Goal: Task Accomplishment & Management: Manage account settings

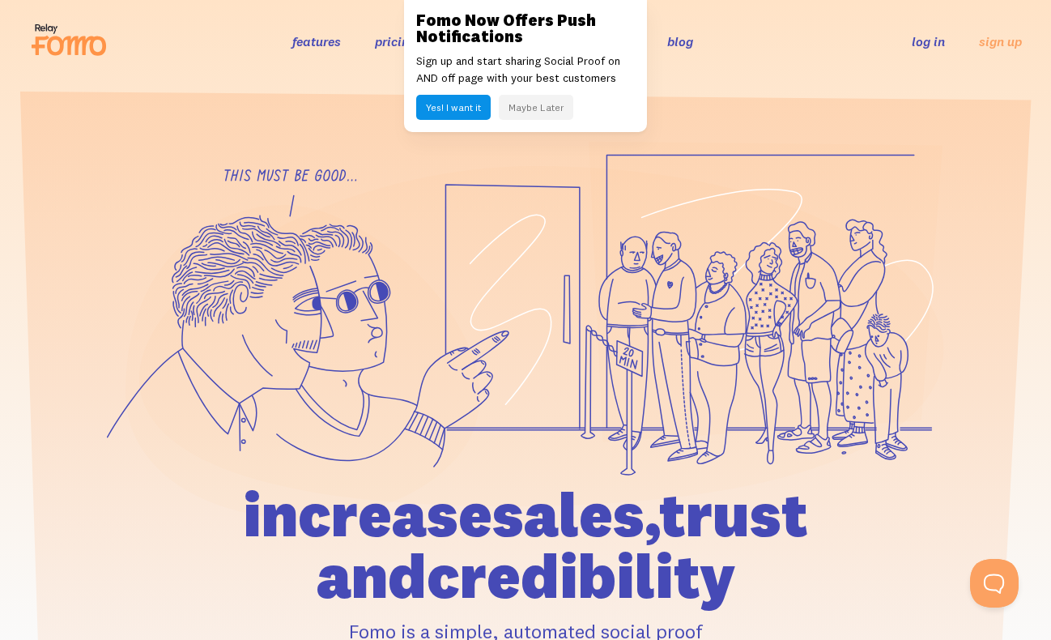
click at [938, 39] on link "log in" at bounding box center [928, 41] width 33 height 16
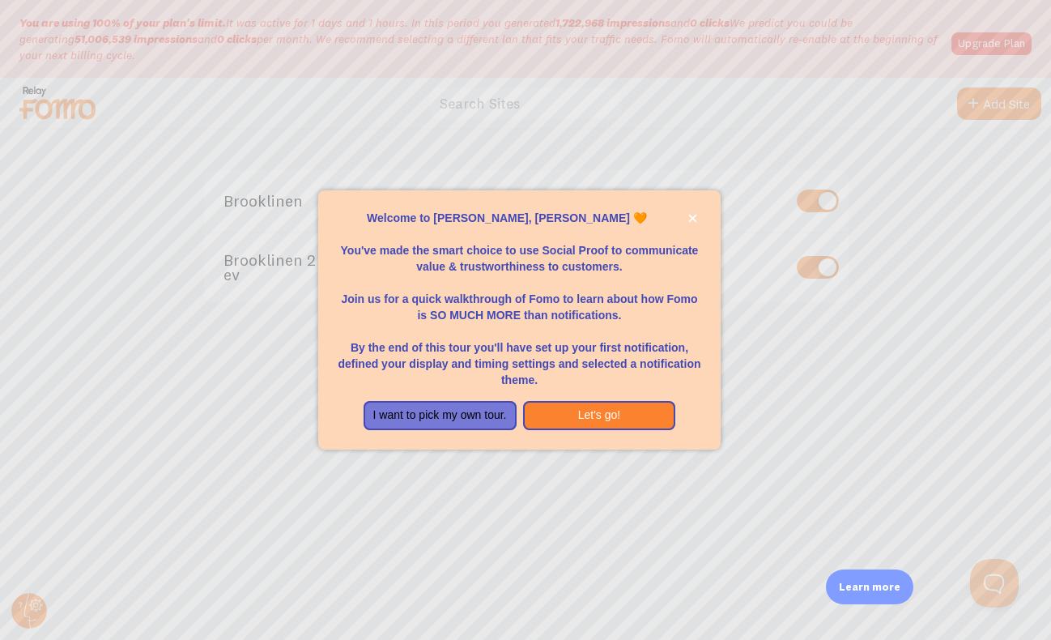
click at [529, 472] on div at bounding box center [525, 320] width 1051 height 640
click at [578, 417] on button "Let's go!" at bounding box center [599, 415] width 153 height 29
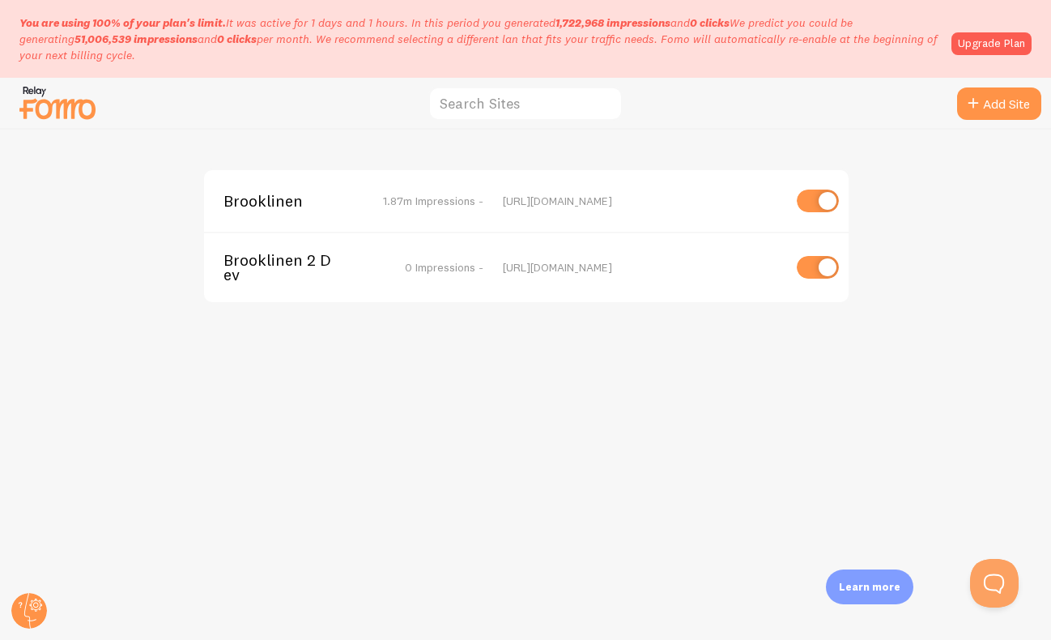
click at [313, 213] on div "Brooklinen 1.87m Impressions - [URL][DOMAIN_NAME]" at bounding box center [526, 201] width 644 height 62
click at [270, 203] on span "Brooklinen" at bounding box center [288, 201] width 130 height 15
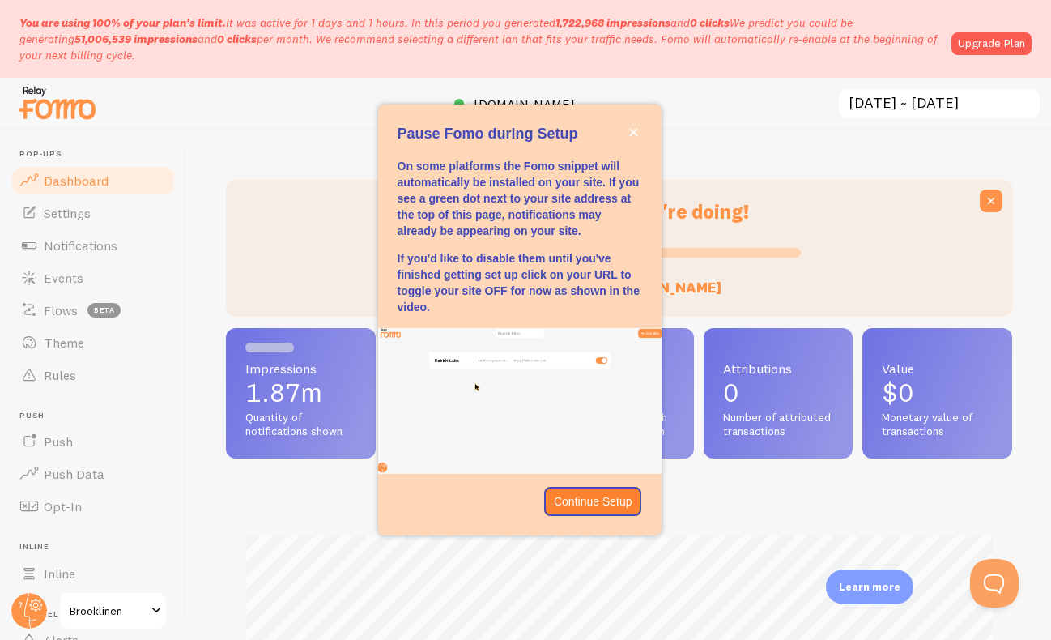
scroll to position [425, 786]
click at [42, 610] on circle at bounding box center [29, 611] width 36 height 36
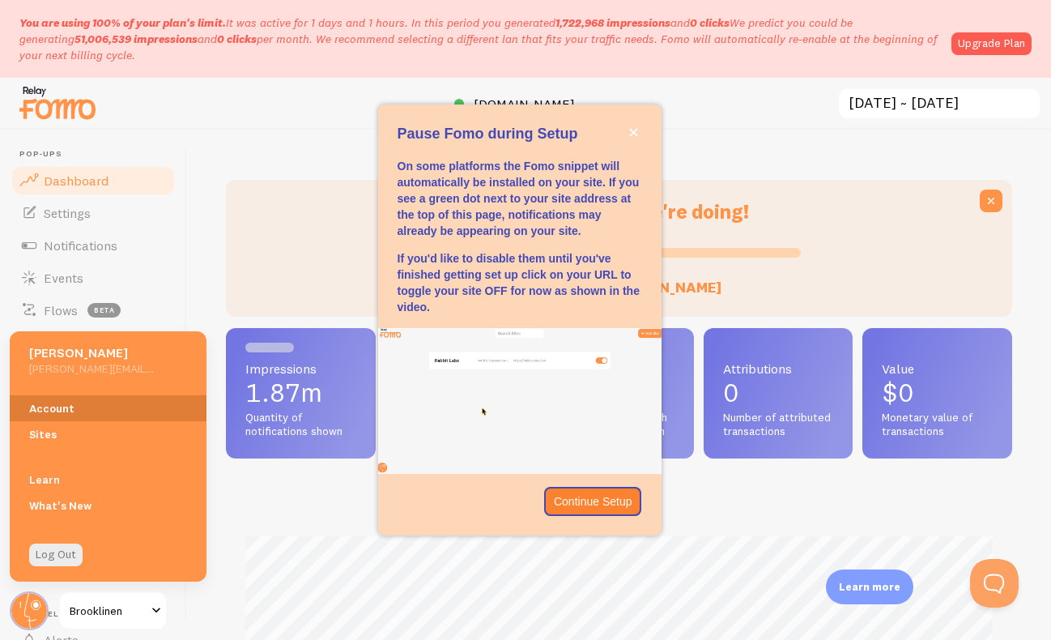
click at [97, 408] on link "Account" at bounding box center [108, 408] width 197 height 26
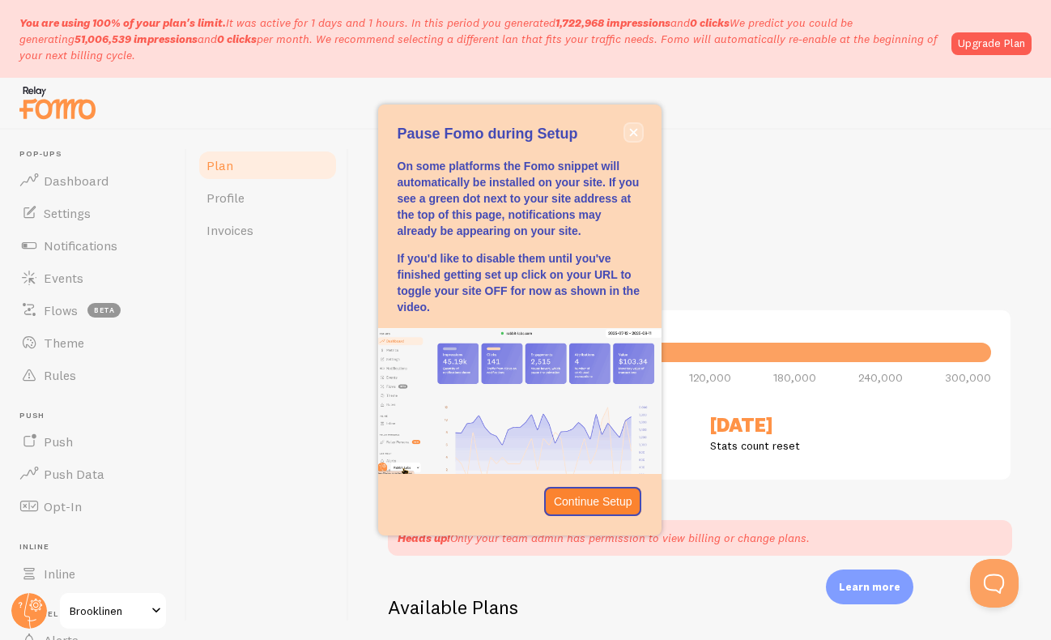
click at [630, 130] on icon "close," at bounding box center [633, 132] width 9 height 9
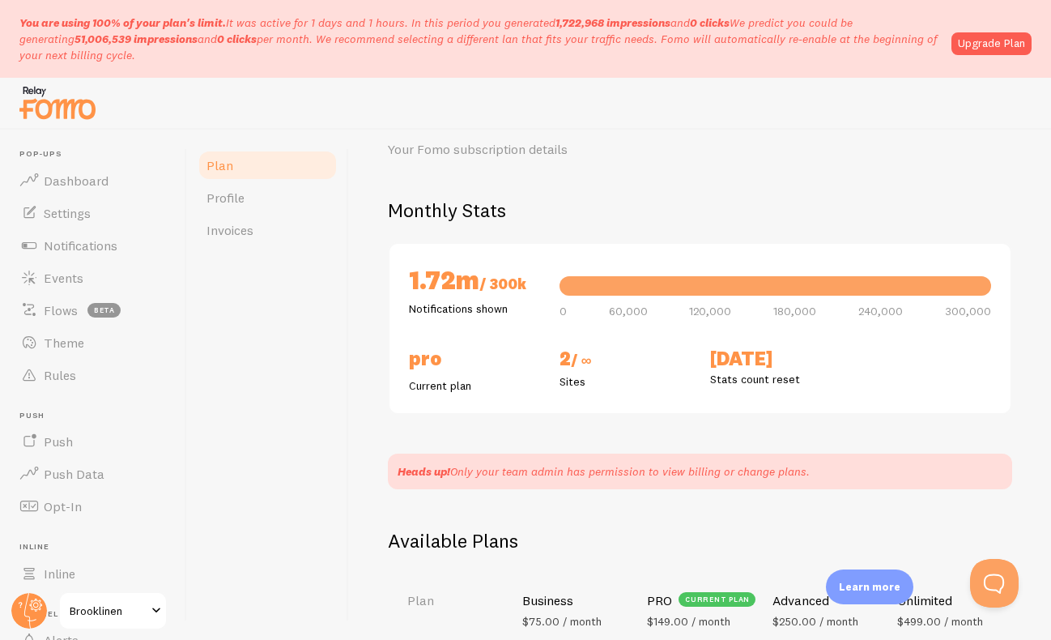
scroll to position [73, 0]
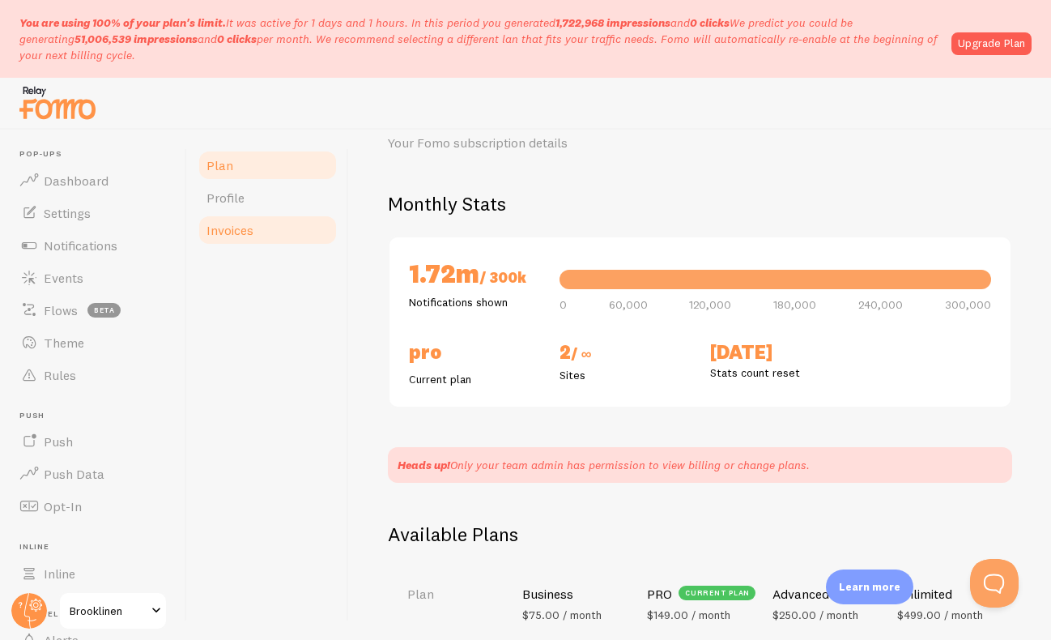
click at [264, 231] on link "Invoices" at bounding box center [268, 230] width 142 height 32
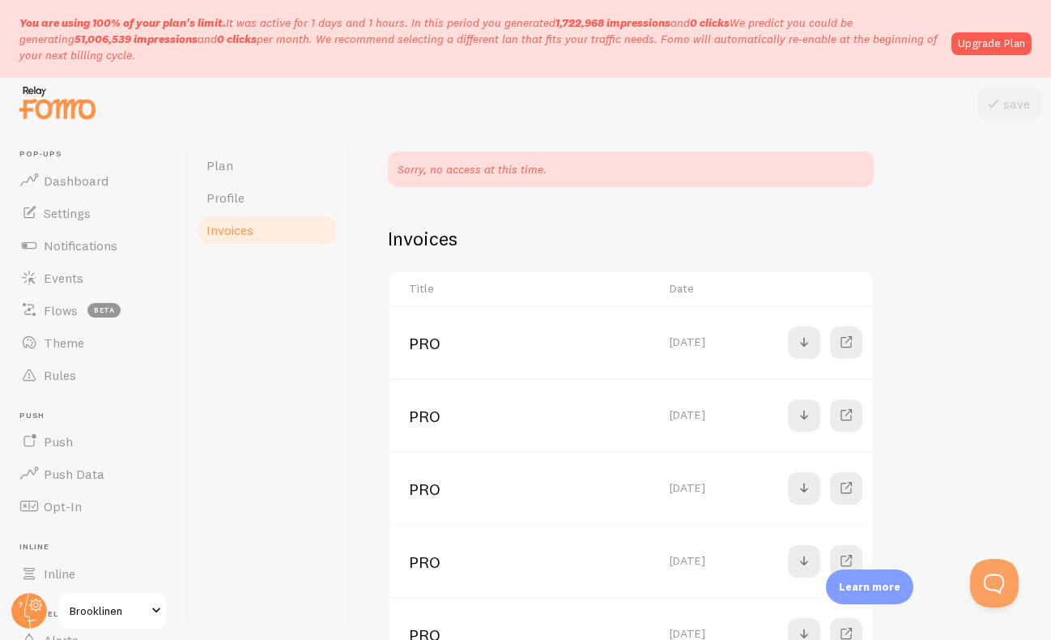
scroll to position [155, 0]
click at [814, 341] on link at bounding box center [804, 344] width 32 height 32
click at [851, 337] on span at bounding box center [845, 343] width 19 height 19
